Goal: Find contact information: Find contact information

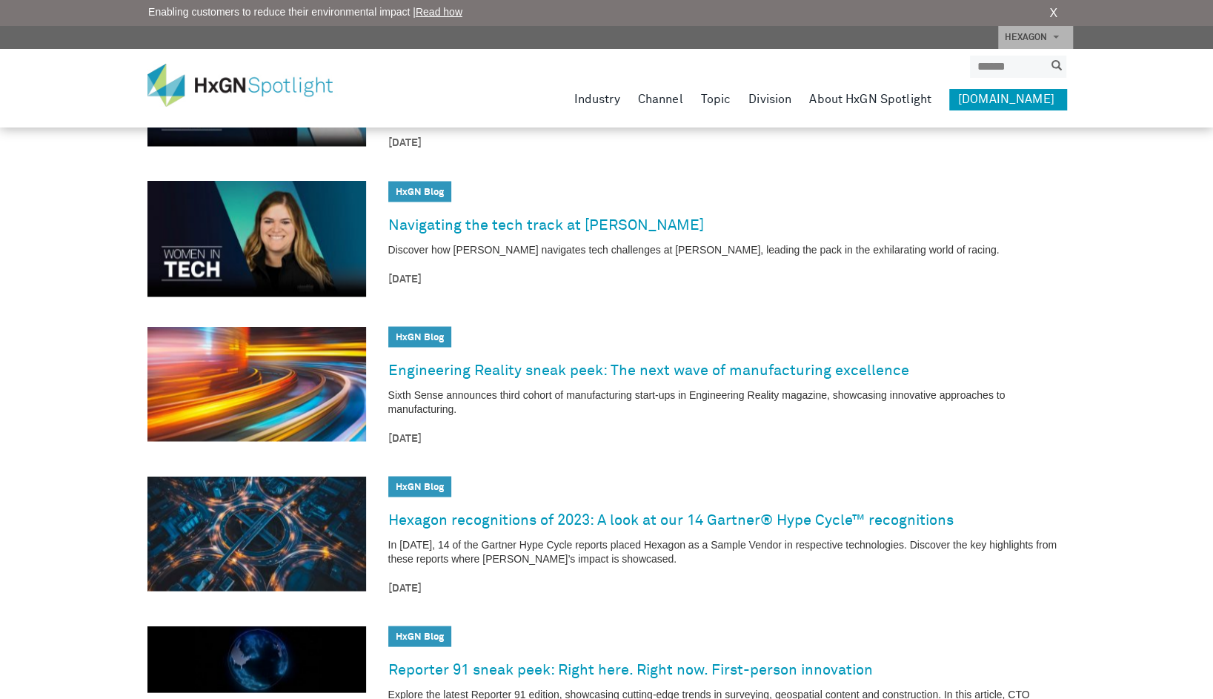
scroll to position [2011, 0]
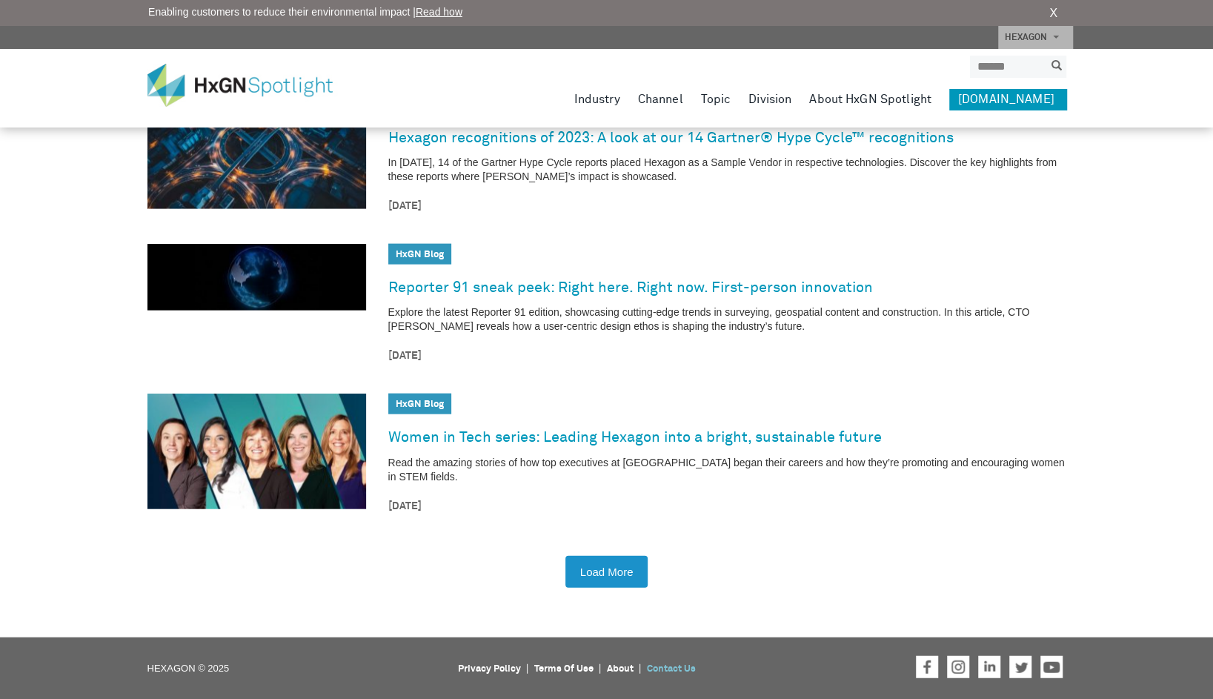
click at [674, 669] on link "Contact Us" at bounding box center [671, 669] width 49 height 10
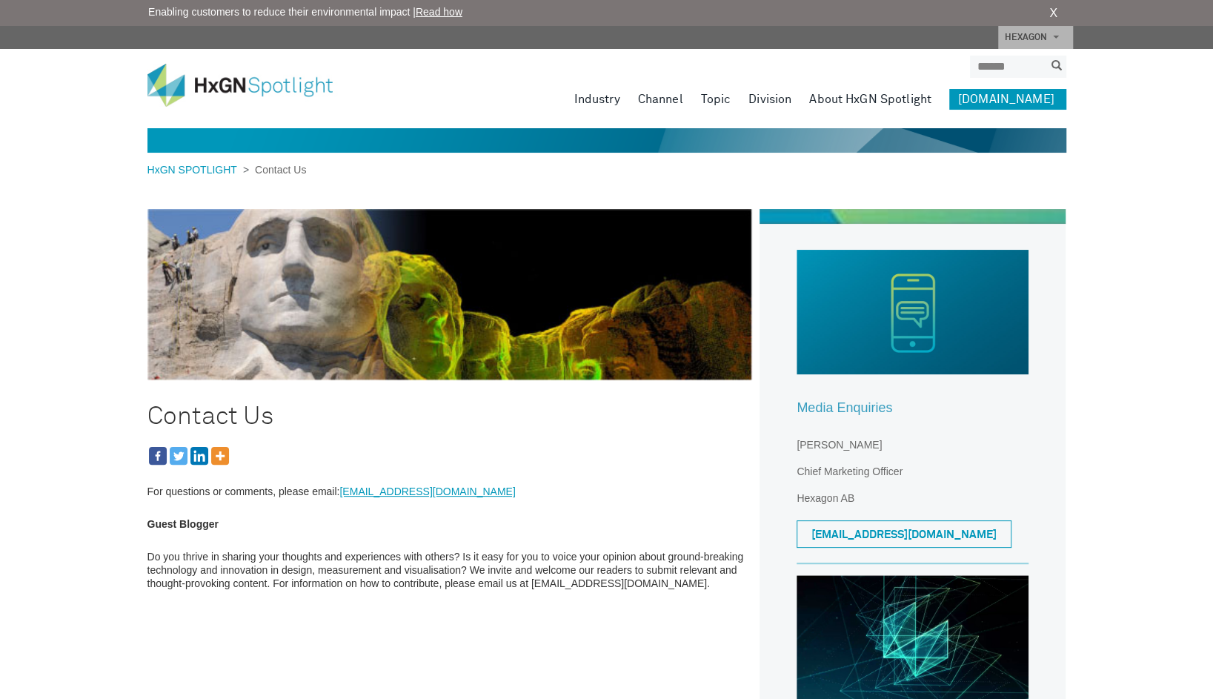
drag, startPoint x: 890, startPoint y: 444, endPoint x: 793, endPoint y: 441, distance: 97.1
copy p "Kristin Christensen"
